Goal: Transaction & Acquisition: Book appointment/travel/reservation

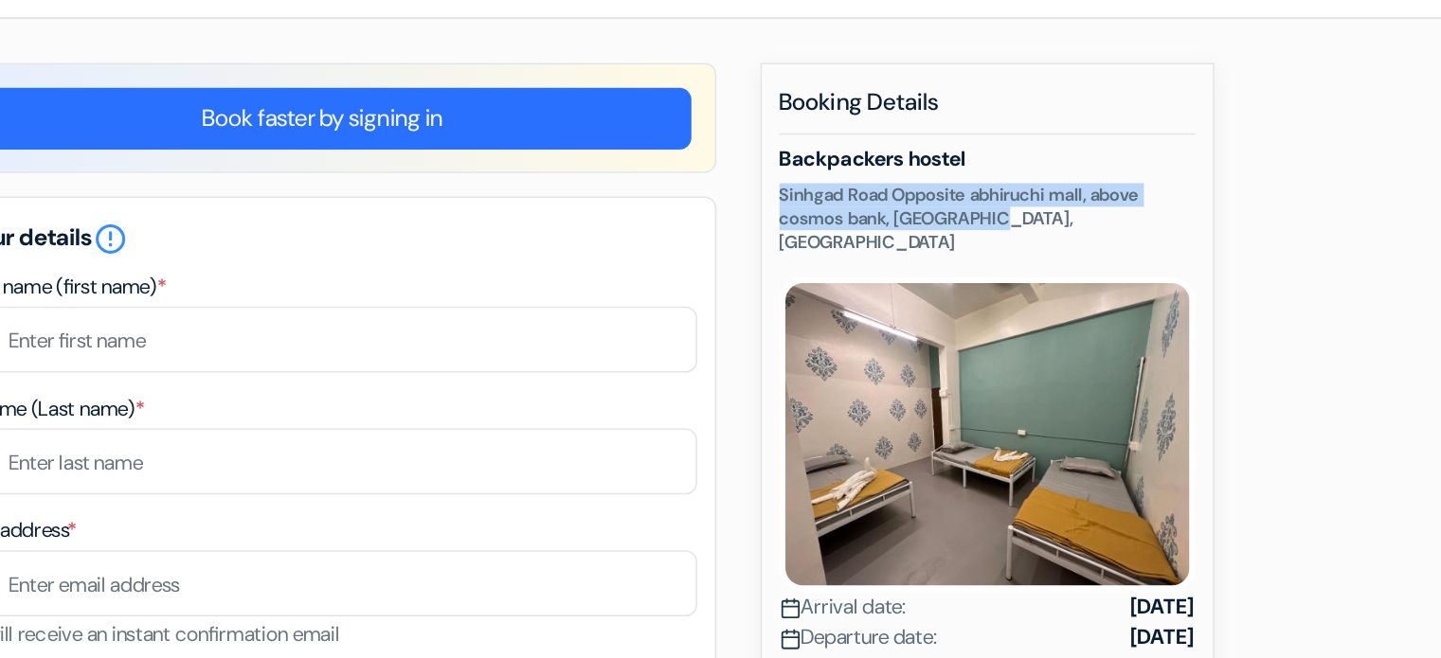
drag, startPoint x: 1019, startPoint y: 207, endPoint x: 838, endPoint y: 185, distance: 183.2
copy p "Sinhgad Road Opposite abhiruchi mall, above cosmos bank, [GEOGRAPHIC_DATA], [GE…"
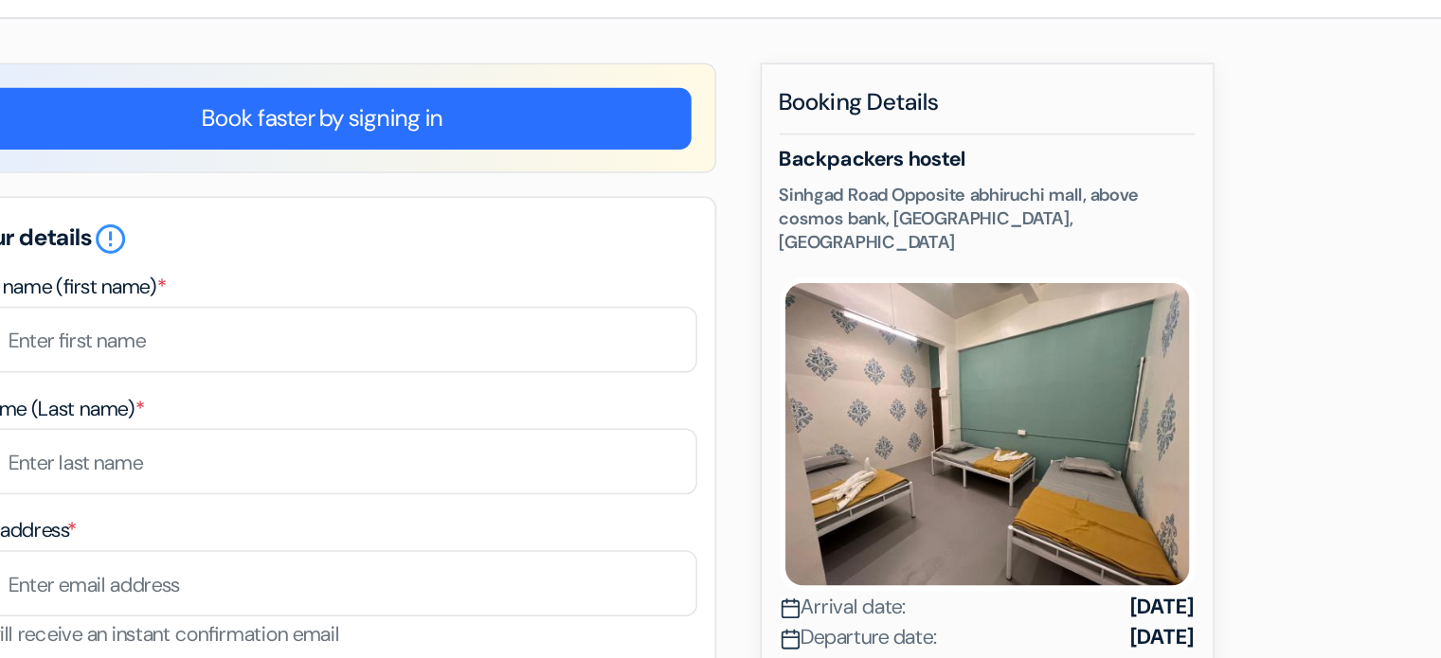
click at [1017, 155] on h5 "Backpackers hostel" at bounding box center [989, 162] width 268 height 16
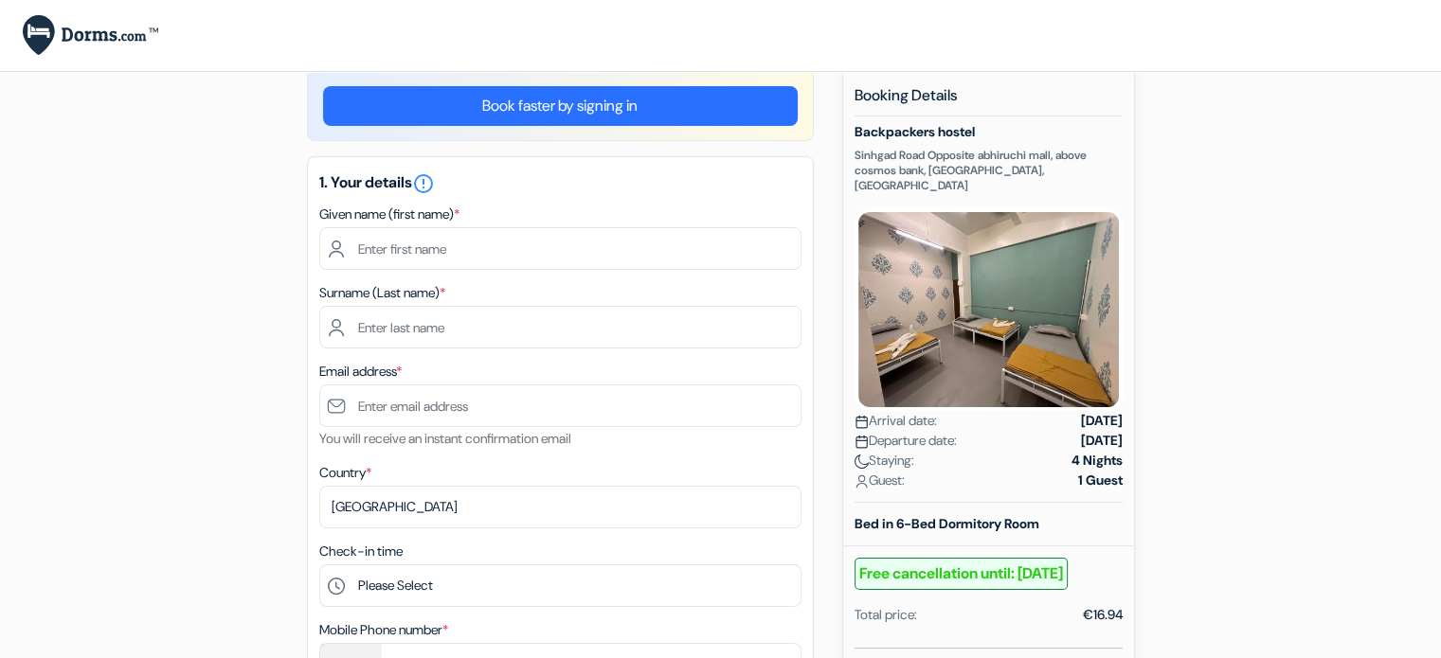
scroll to position [30, 0]
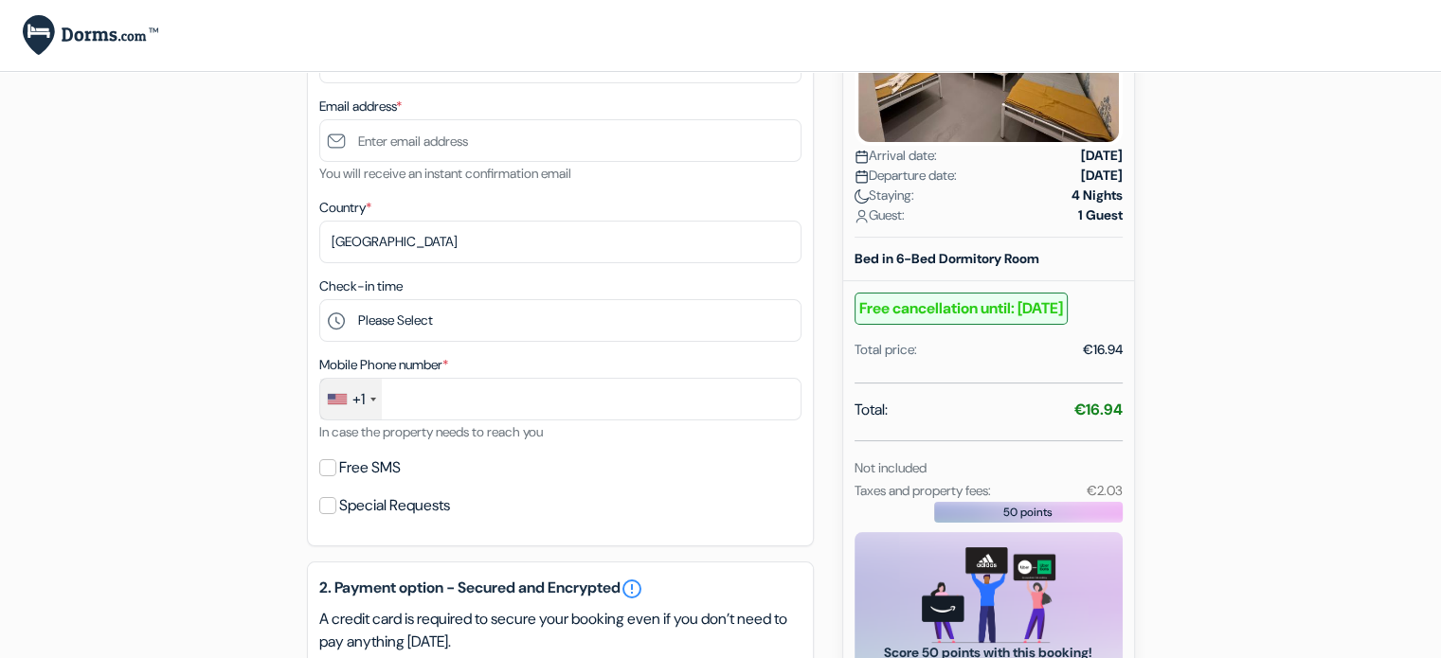
scroll to position [408, 0]
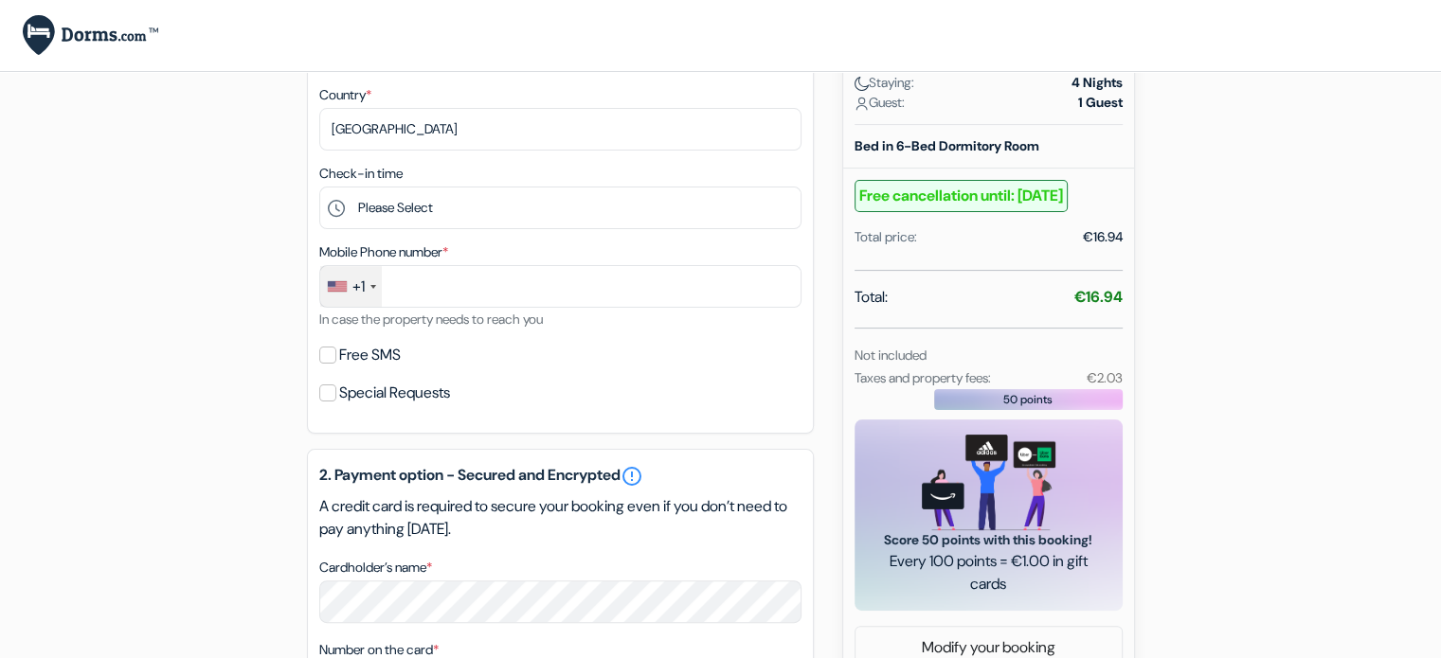
click at [351, 299] on div "+1" at bounding box center [351, 286] width 62 height 41
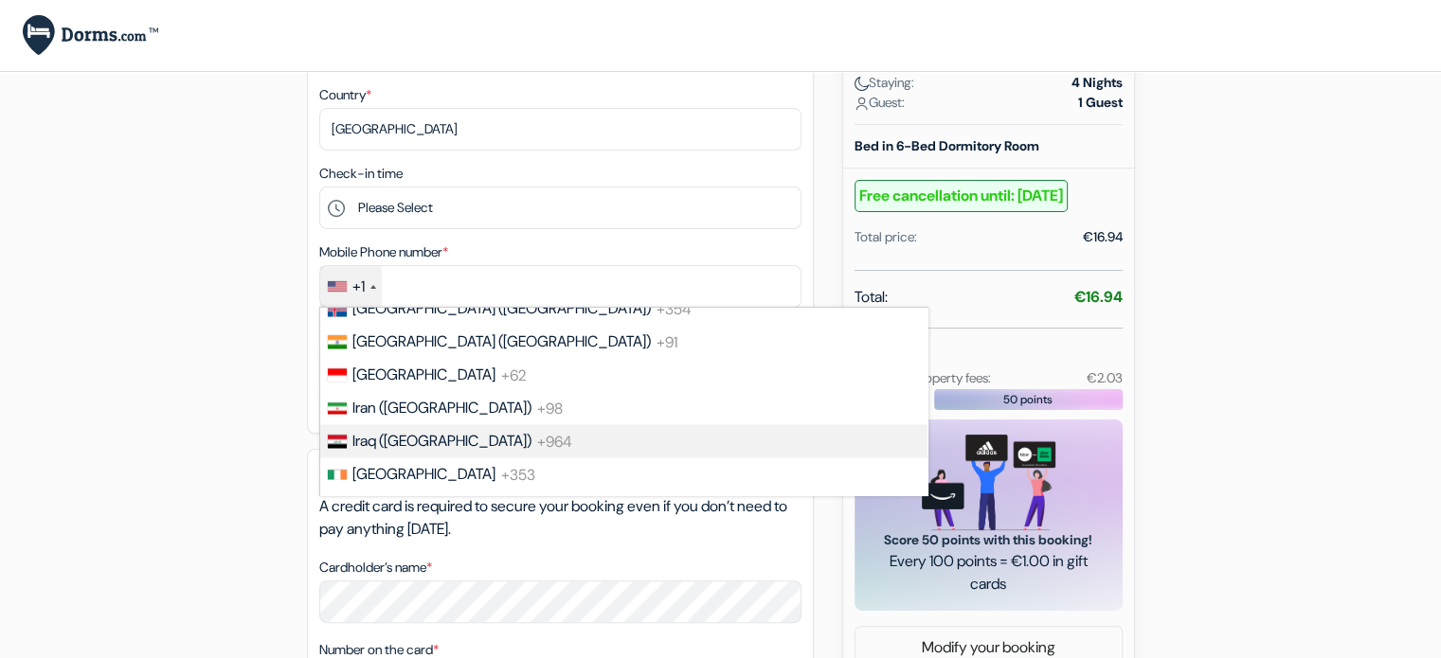
scroll to position [3411, 0]
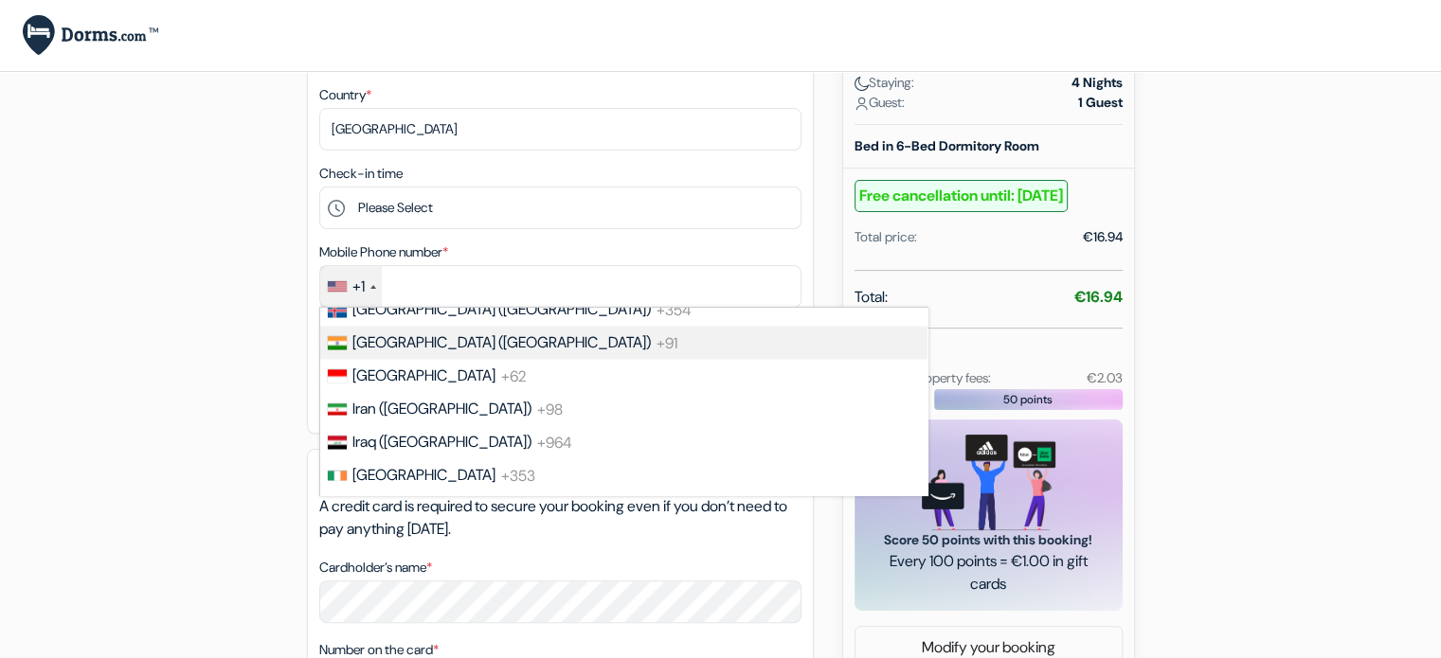
click at [385, 352] on span "[GEOGRAPHIC_DATA] ([GEOGRAPHIC_DATA])" at bounding box center [501, 343] width 298 height 20
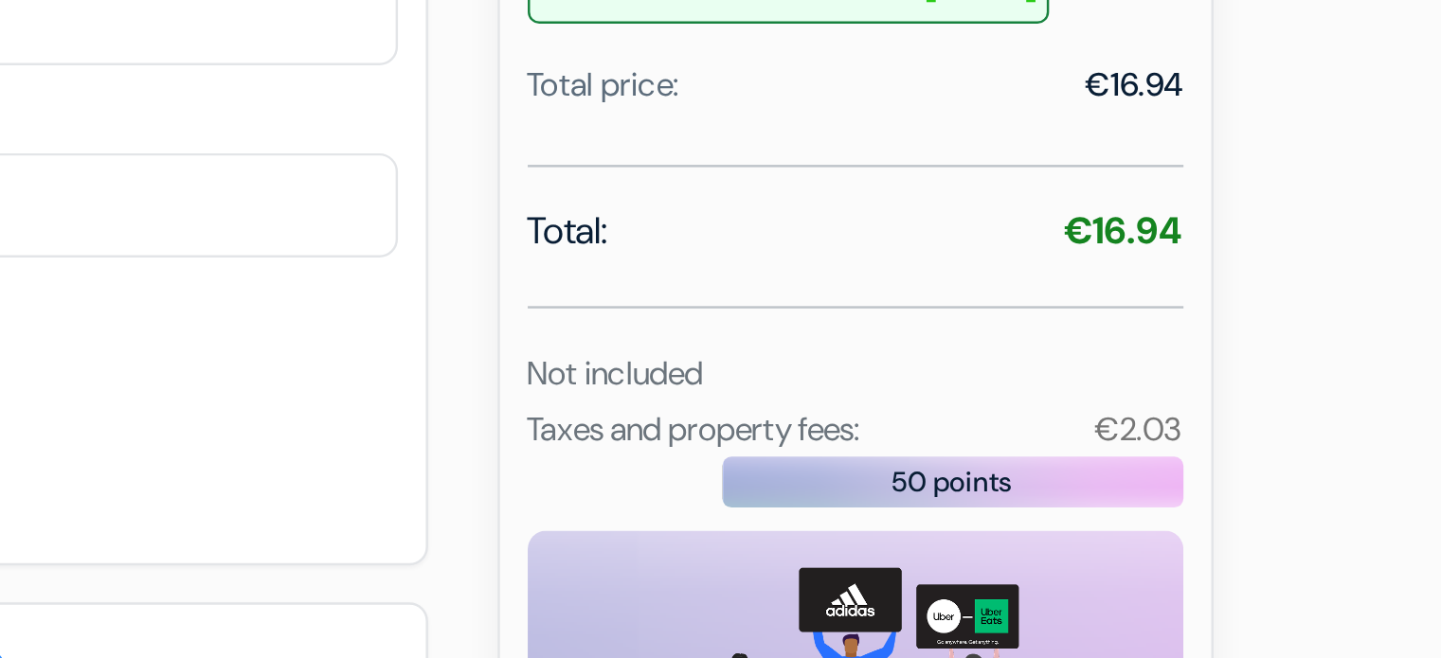
scroll to position [356, 0]
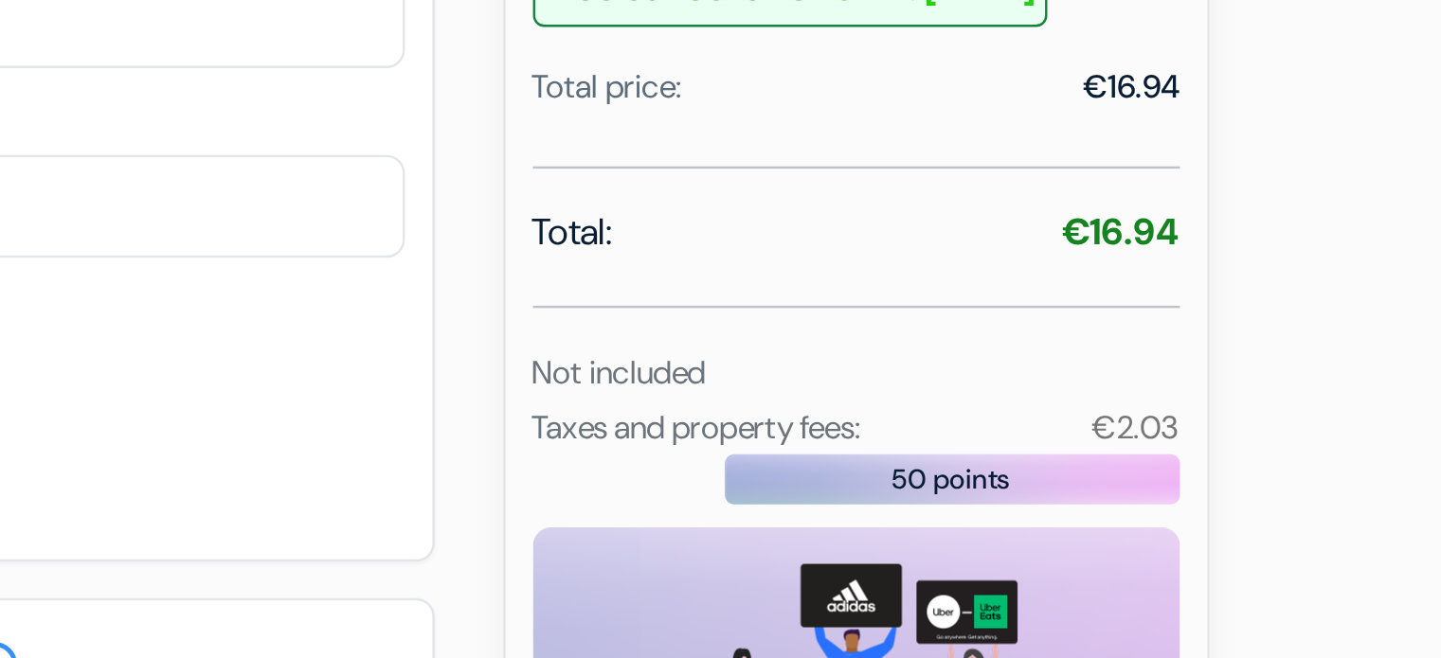
click at [1018, 454] on span "50 points" at bounding box center [1027, 451] width 49 height 17
click at [1066, 440] on div "€2.03" at bounding box center [1084, 430] width 97 height 23
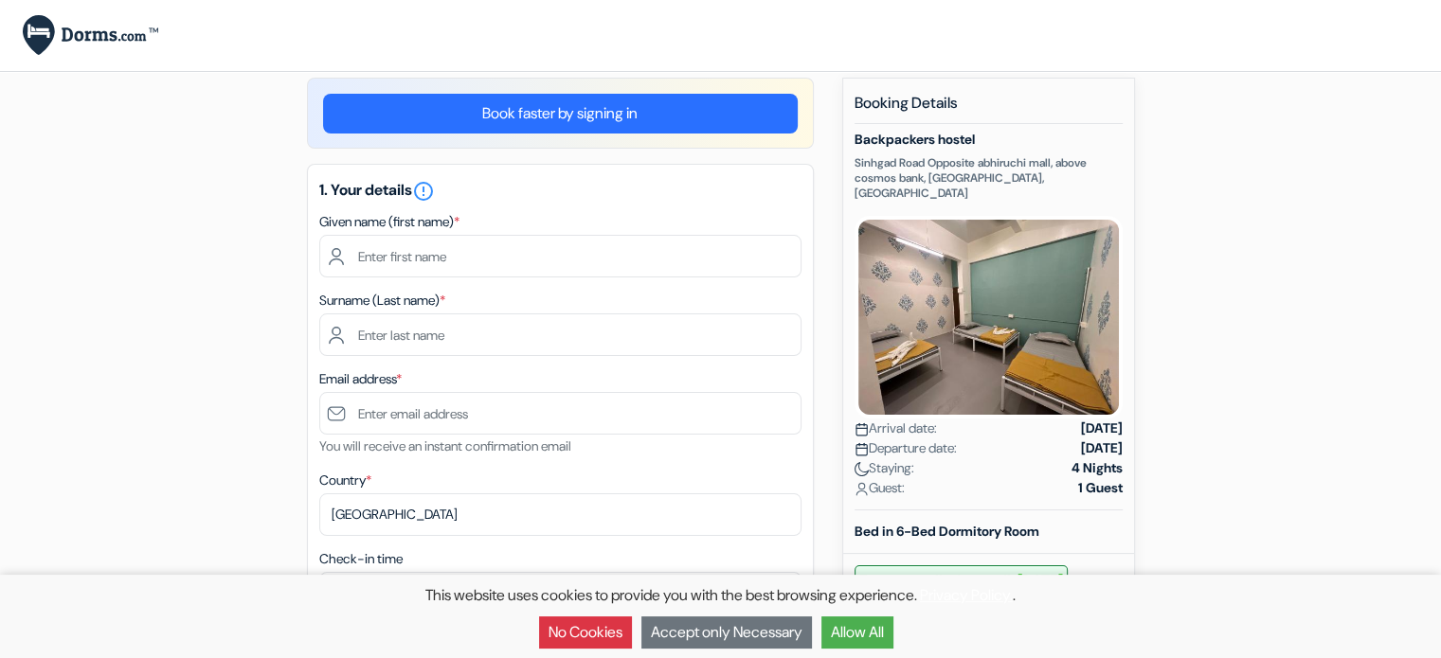
scroll to position [0, 0]
